Goal: Check status: Check status

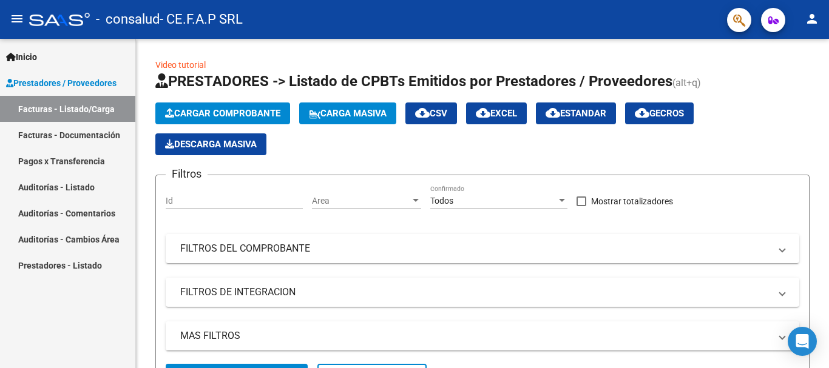
click at [60, 109] on link "Facturas - Listado/Carga" at bounding box center [67, 109] width 135 height 26
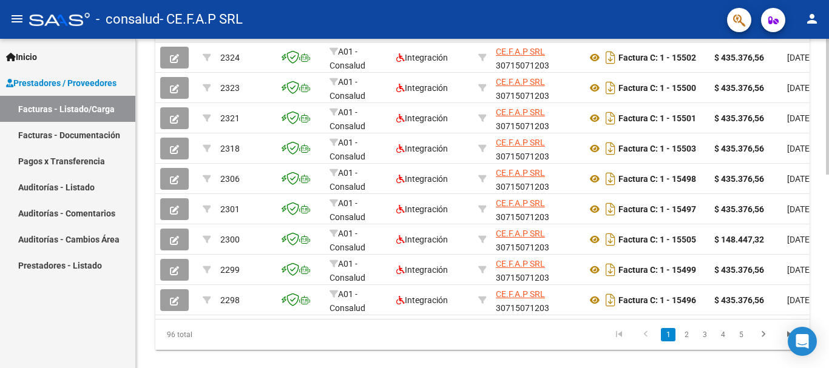
scroll to position [471, 0]
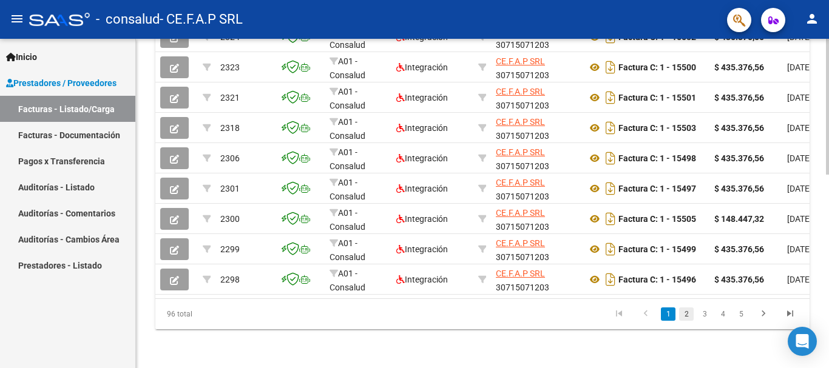
click at [684, 317] on link "2" at bounding box center [686, 314] width 15 height 13
click at [703, 316] on link "3" at bounding box center [704, 314] width 15 height 13
click at [724, 315] on link "4" at bounding box center [722, 314] width 15 height 13
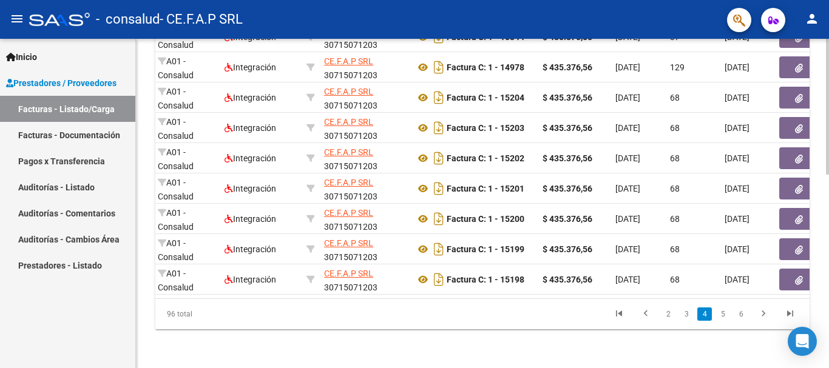
scroll to position [0, 177]
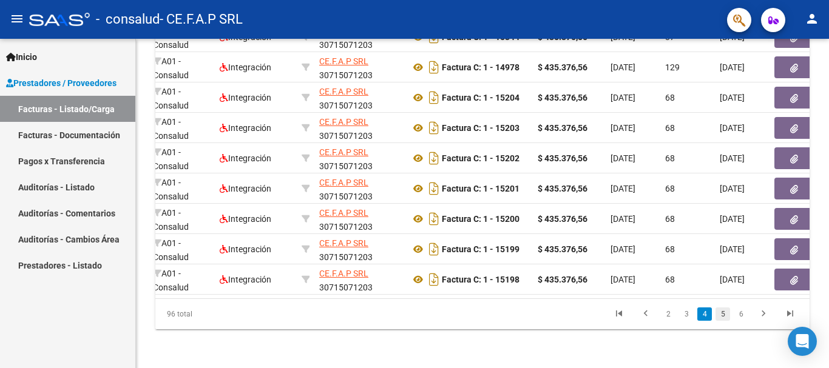
click at [722, 314] on link "5" at bounding box center [722, 314] width 15 height 13
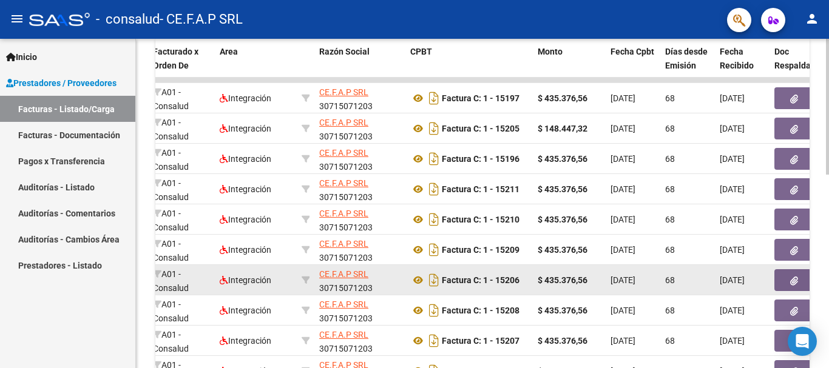
scroll to position [471, 0]
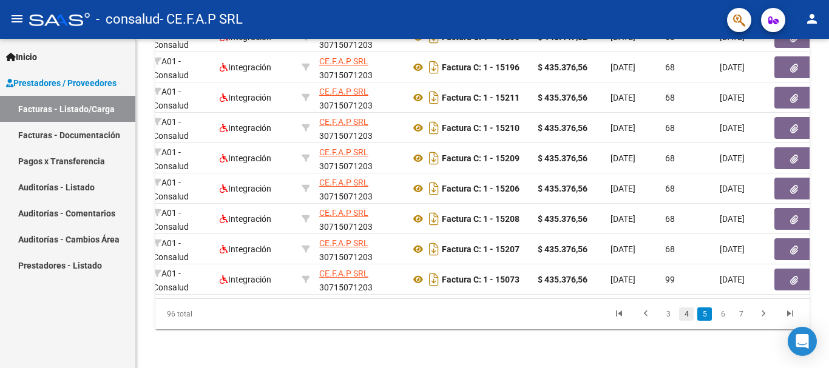
click at [685, 316] on link "4" at bounding box center [686, 314] width 15 height 13
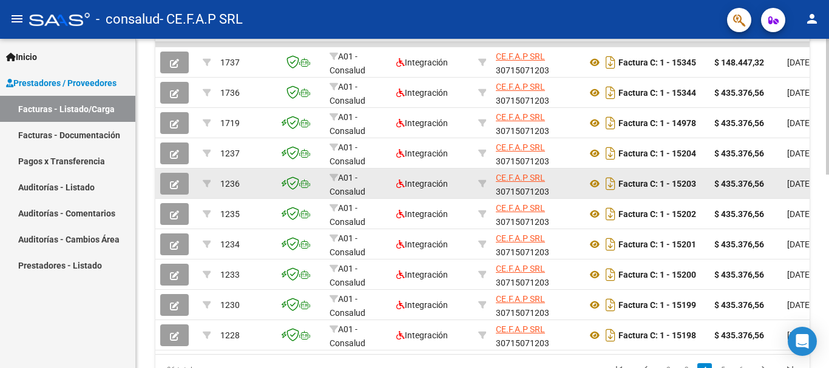
scroll to position [369, 0]
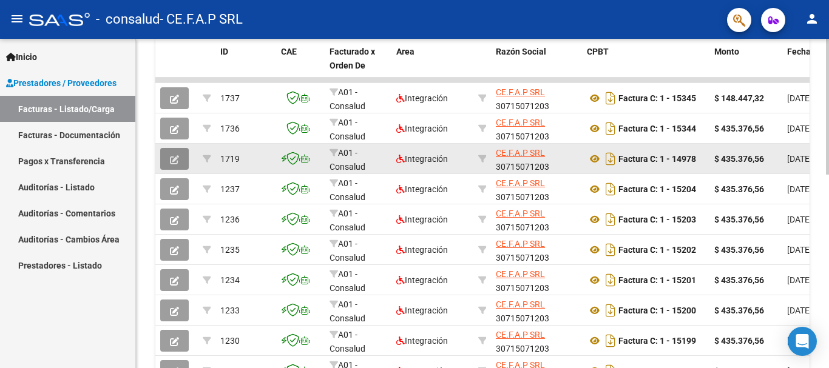
click at [170, 160] on icon "button" at bounding box center [174, 159] width 9 height 9
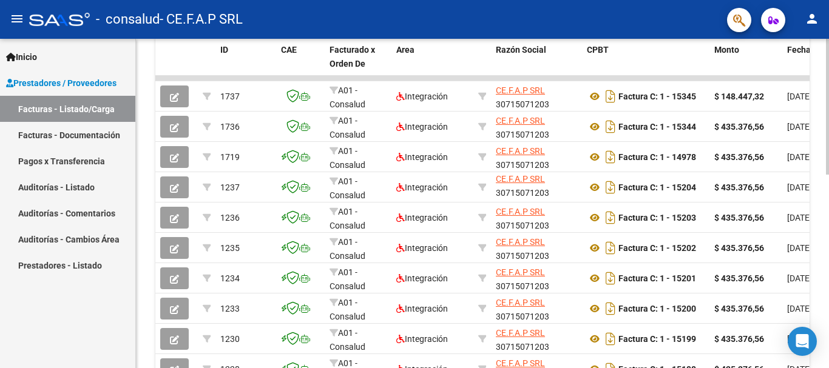
scroll to position [471, 0]
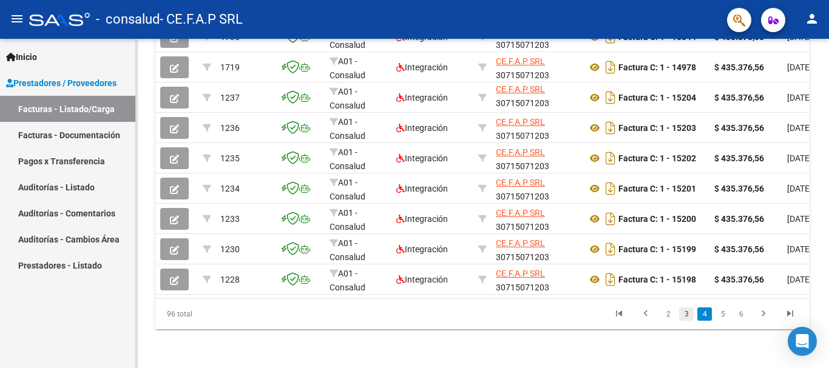
click at [687, 316] on link "3" at bounding box center [686, 314] width 15 height 13
click at [685, 318] on link "2" at bounding box center [686, 314] width 15 height 13
click at [670, 316] on link "1" at bounding box center [668, 314] width 15 height 13
click at [686, 315] on link "2" at bounding box center [686, 314] width 15 height 13
drag, startPoint x: 828, startPoint y: 282, endPoint x: 828, endPoint y: 226, distance: 55.8
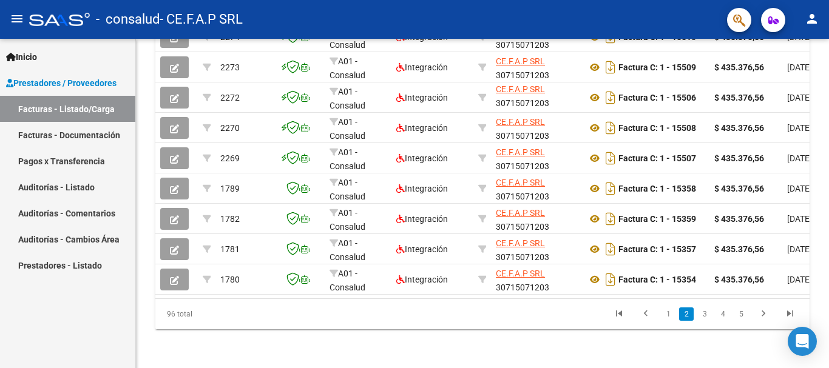
click at [828, 212] on div "Arrastra aquí para enviar a [PERSON_NAME], ¿En qué puedo ayudarte [DATE]? Chat …" at bounding box center [828, 184] width 1 height 368
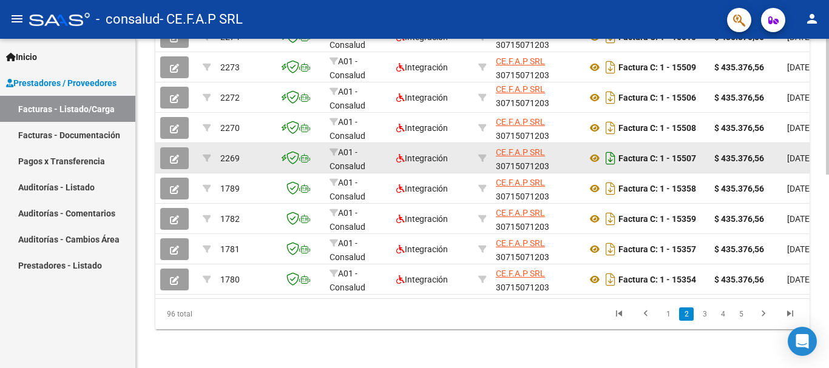
drag, startPoint x: 828, startPoint y: 261, endPoint x: 607, endPoint y: 141, distance: 251.4
click at [822, 195] on html "menu - consalud - CE.F.A.P SRL person Inicio Instructivos Contacto OS Prestador…" at bounding box center [414, 184] width 829 height 368
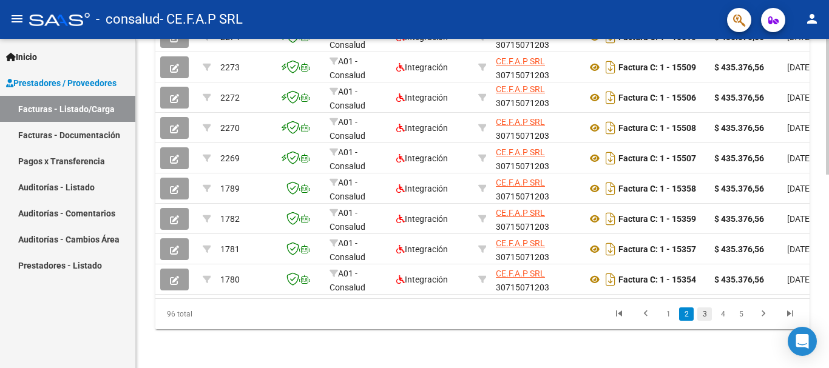
click at [704, 313] on link "3" at bounding box center [704, 314] width 15 height 13
click at [723, 314] on link "4" at bounding box center [722, 314] width 15 height 13
click at [723, 314] on link "5" at bounding box center [722, 314] width 15 height 13
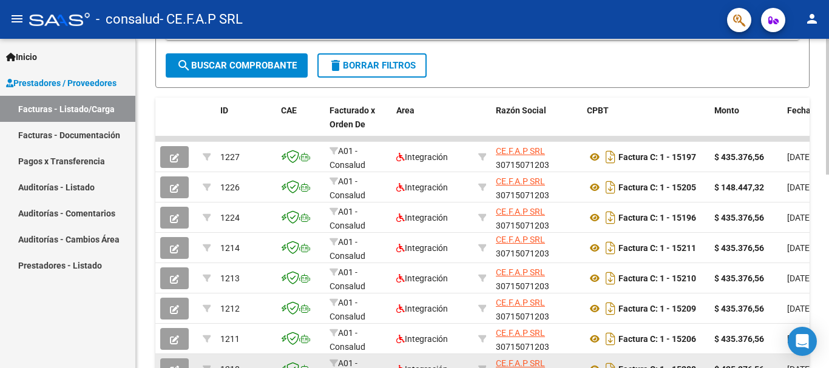
scroll to position [269, 0]
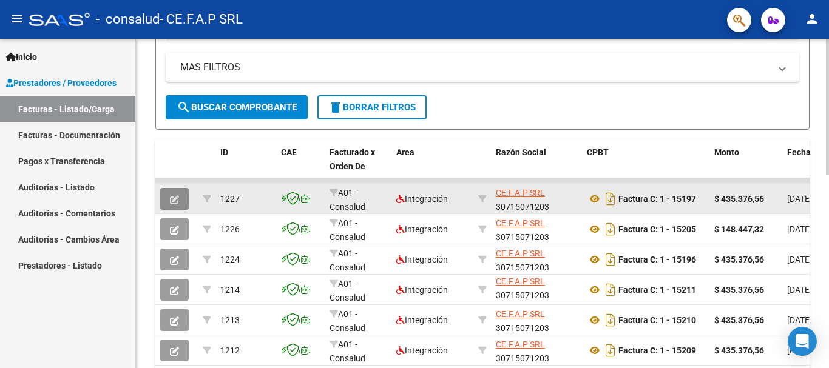
click at [173, 198] on icon "button" at bounding box center [174, 199] width 9 height 9
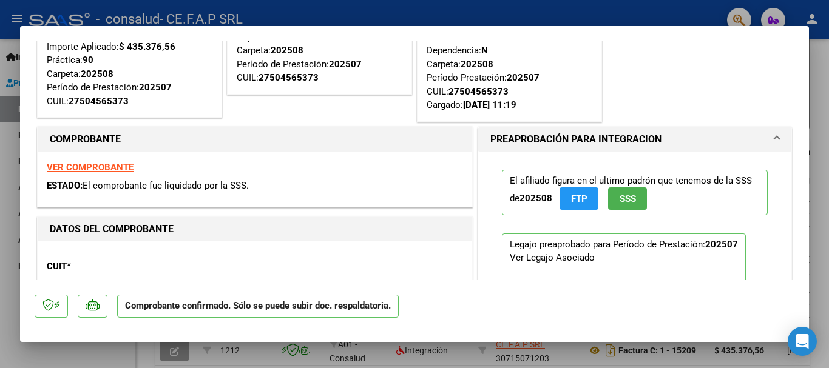
scroll to position [0, 0]
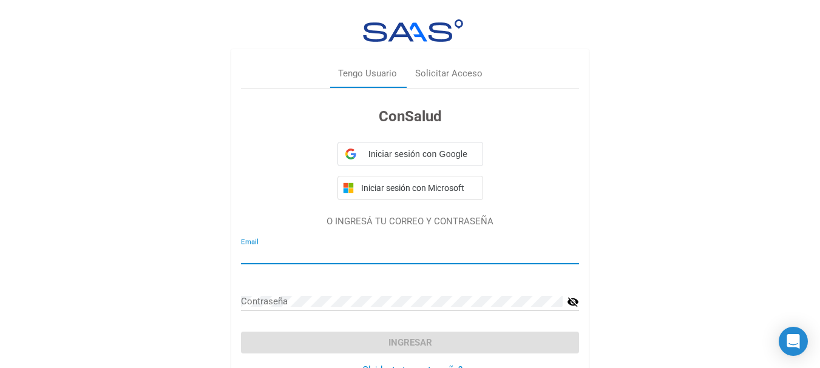
type input "[EMAIL_ADDRESS][DOMAIN_NAME]"
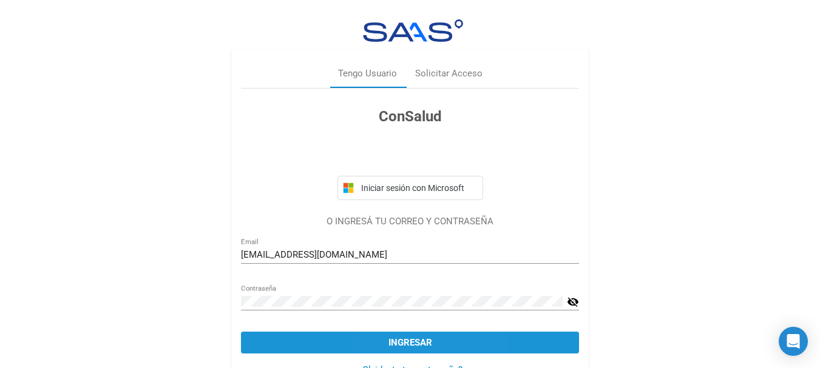
click at [388, 340] on span "Ingresar" at bounding box center [410, 342] width 44 height 11
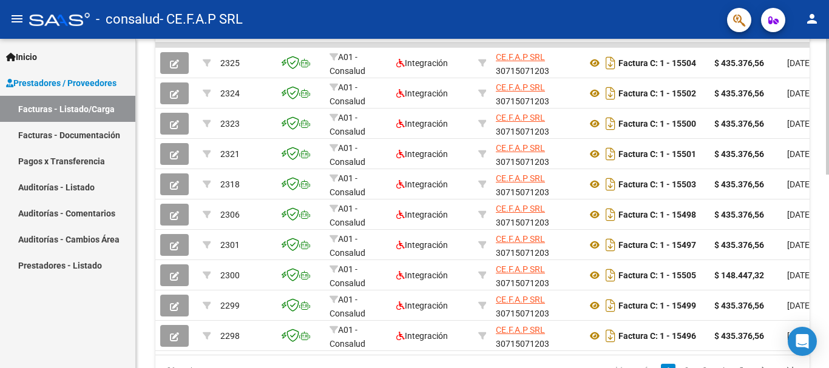
scroll to position [471, 0]
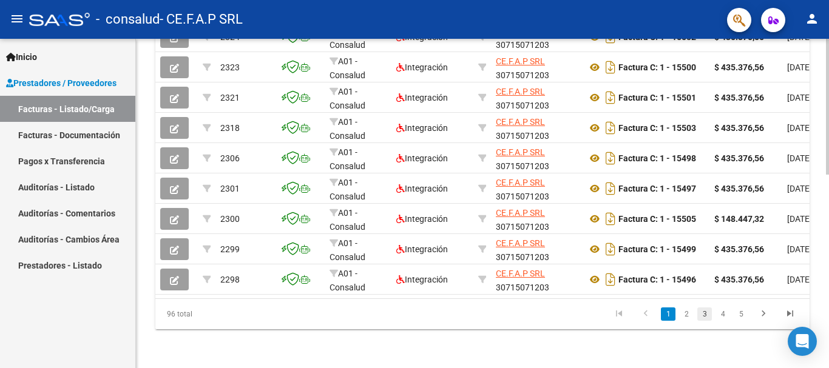
click at [706, 315] on link "3" at bounding box center [704, 314] width 15 height 13
drag, startPoint x: 723, startPoint y: 317, endPoint x: 730, endPoint y: 317, distance: 6.7
click at [724, 317] on link "4" at bounding box center [722, 314] width 15 height 13
click at [723, 315] on link "5" at bounding box center [722, 314] width 15 height 13
click at [722, 315] on link "6" at bounding box center [722, 314] width 15 height 13
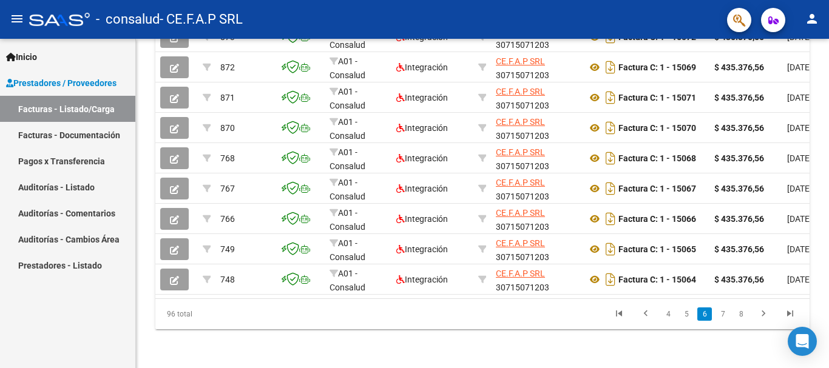
drag, startPoint x: 828, startPoint y: 279, endPoint x: 828, endPoint y: 177, distance: 101.9
click at [828, 177] on div "Arrastra aquí para enviar a [PERSON_NAME], ¿En qué puedo ayudarte [DATE]? Chat …" at bounding box center [828, 184] width 1 height 368
click at [722, 317] on link "7" at bounding box center [722, 314] width 15 height 13
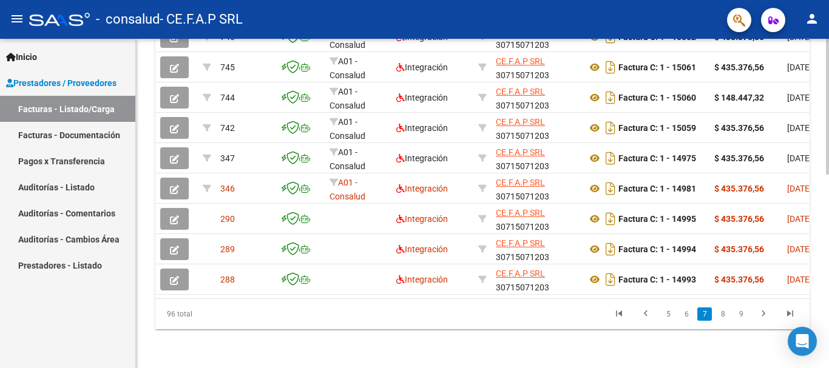
drag, startPoint x: 828, startPoint y: 291, endPoint x: 828, endPoint y: 263, distance: 28.5
click at [828, 263] on div "Arrastra aquí para enviar a [PERSON_NAME], ¿En qué puedo ayudarte [DATE]? Chat …" at bounding box center [828, 184] width 1 height 368
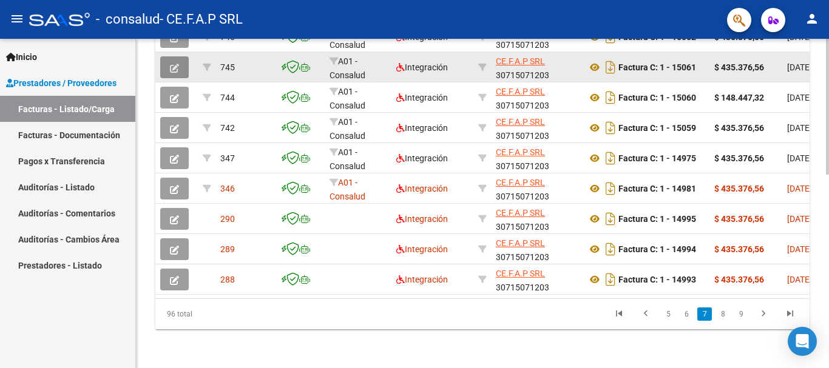
click at [173, 64] on icon "button" at bounding box center [174, 68] width 9 height 9
